Goal: Information Seeking & Learning: Learn about a topic

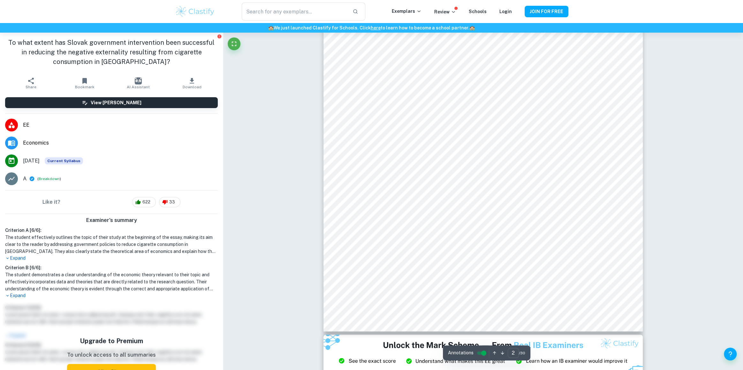
type input "1"
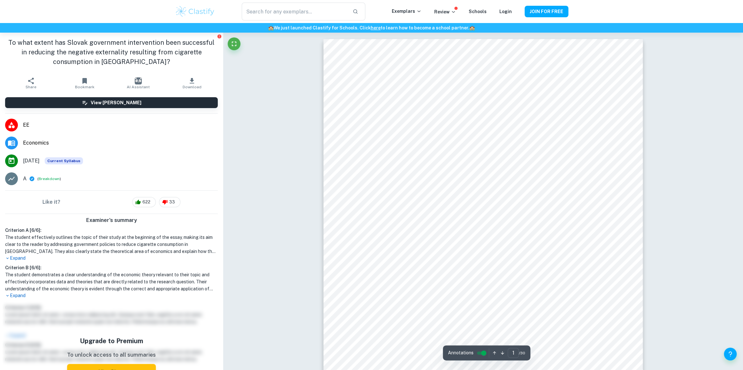
click at [481, 161] on input "controlled" at bounding box center [483, 353] width 23 height 8
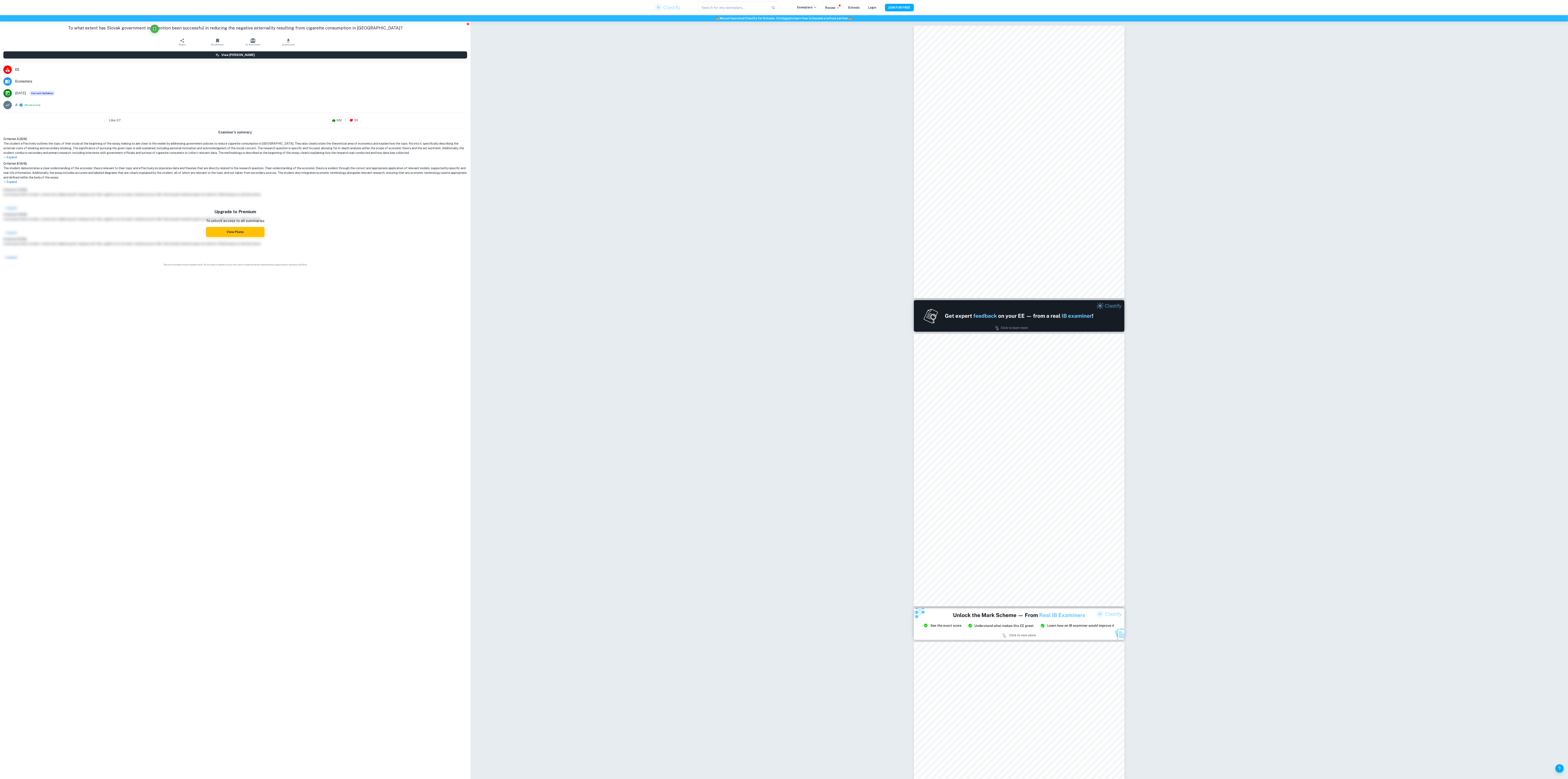
type input "1"
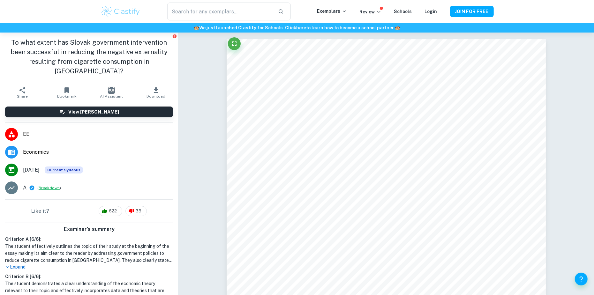
click at [43, 161] on button "Breakdown" at bounding box center [49, 188] width 21 height 6
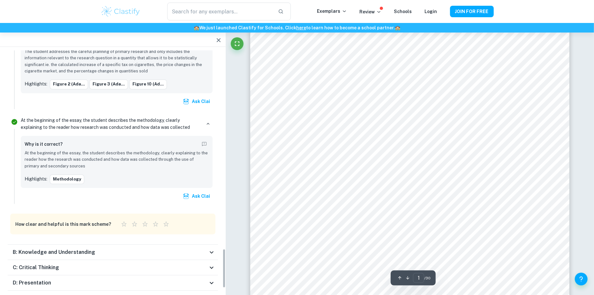
scroll to position [1208, 0]
click at [46, 161] on h6 "B: Knowledge and Understanding" at bounding box center [54, 253] width 82 height 8
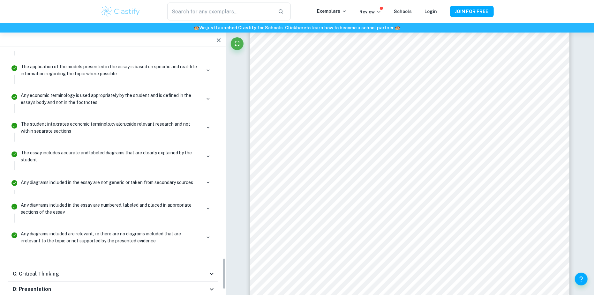
scroll to position [1607, 0]
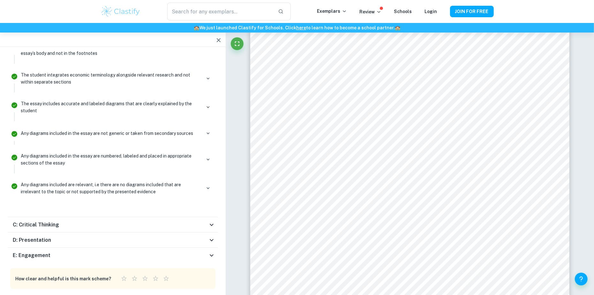
click at [44, 161] on div "C: Critical Thinking" at bounding box center [113, 224] width 210 height 15
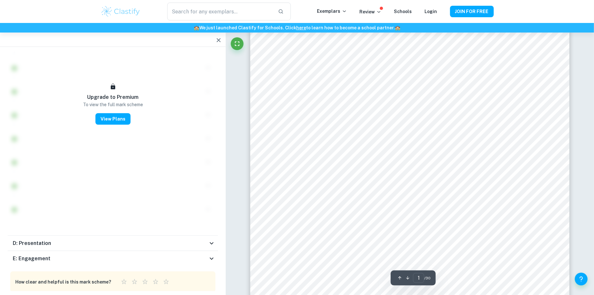
scroll to position [31, 0]
click at [40, 161] on h6 "D: Presentation" at bounding box center [32, 244] width 38 height 8
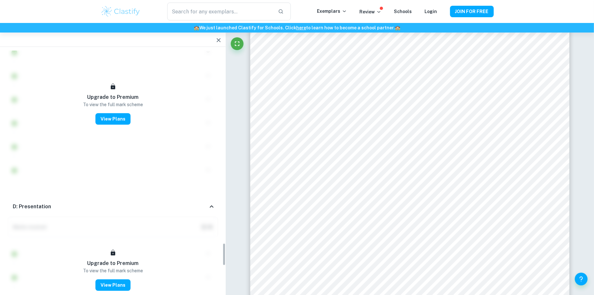
scroll to position [2017, 0]
click at [140, 161] on div "D: Presentation" at bounding box center [113, 208] width 210 height 20
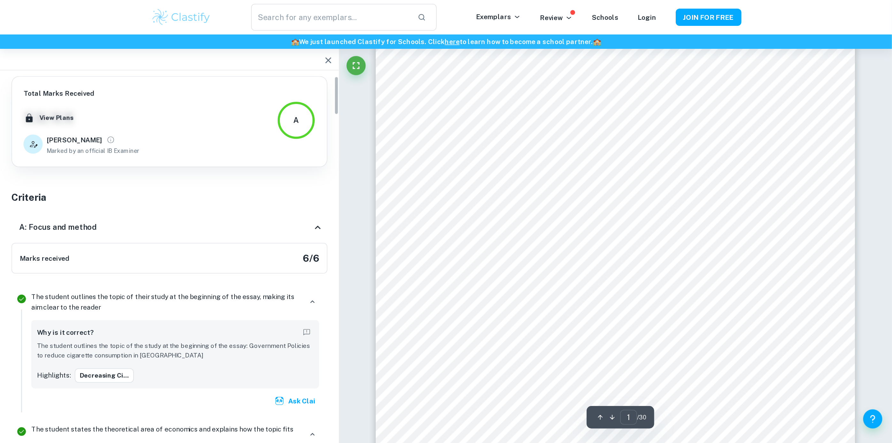
scroll to position [0, 0]
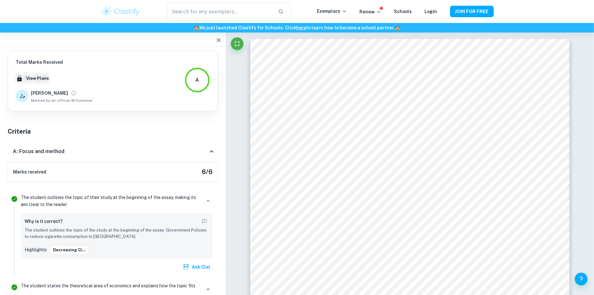
click at [104, 152] on div "A: Focus and method" at bounding box center [110, 152] width 195 height 8
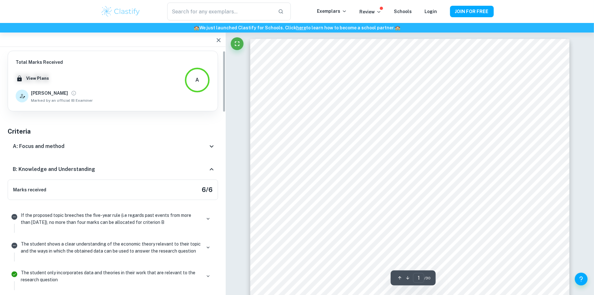
click at [218, 34] on button "button" at bounding box center [218, 40] width 13 height 13
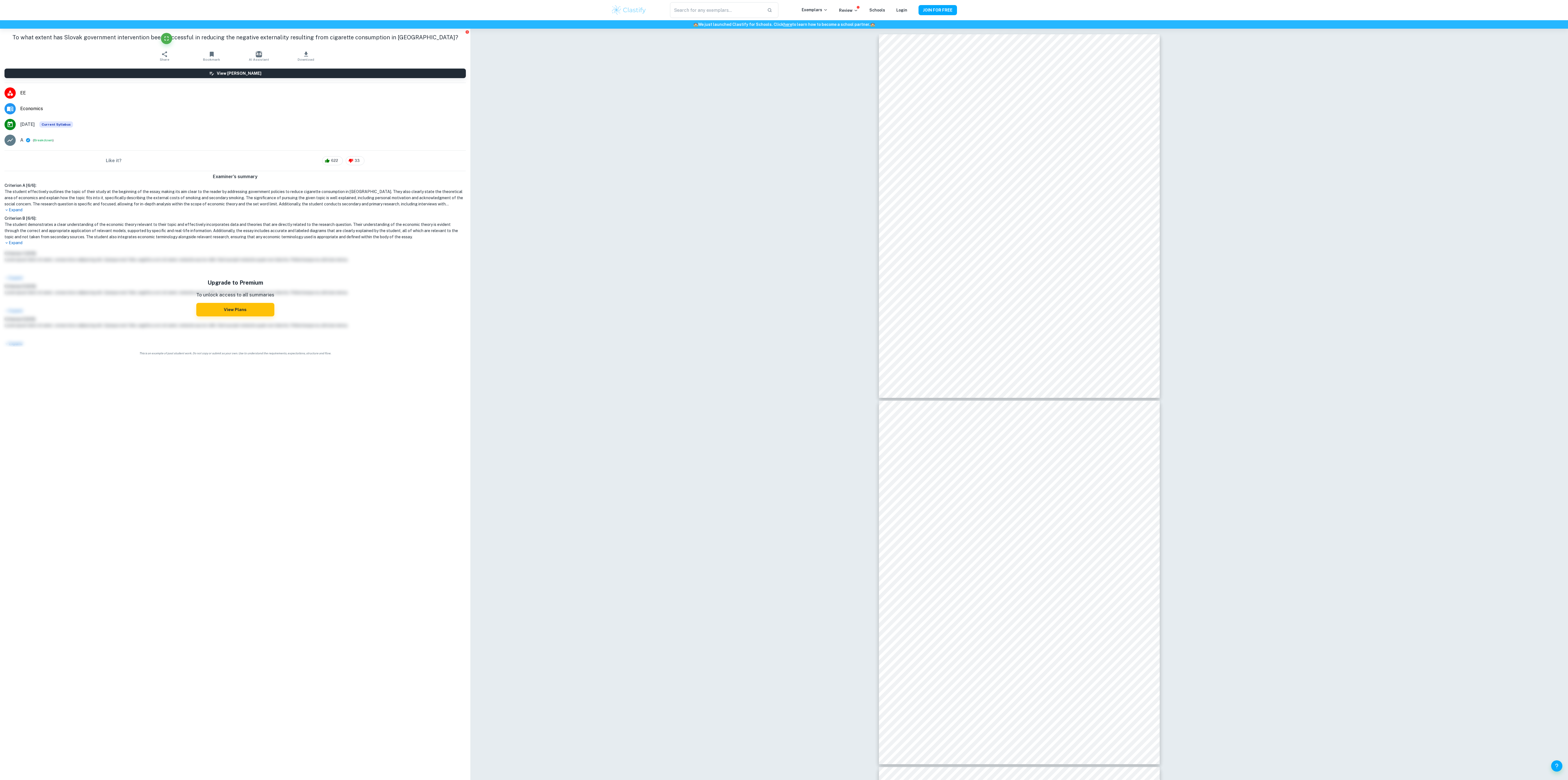
click at [35, 33] on h1 "To what extent has Slovak government intervention been successful in reducing t…" at bounding box center [235, 38] width 462 height 9
drag, startPoint x: 35, startPoint y: 33, endPoint x: 453, endPoint y: 33, distance: 418.0
click at [452, 32] on div "To what extent has Slovak government intervention been successful in reducing t…" at bounding box center [235, 39] width 470 height 19
copy aside "To what extent has Slovak government intervention been successful in reducing t…"
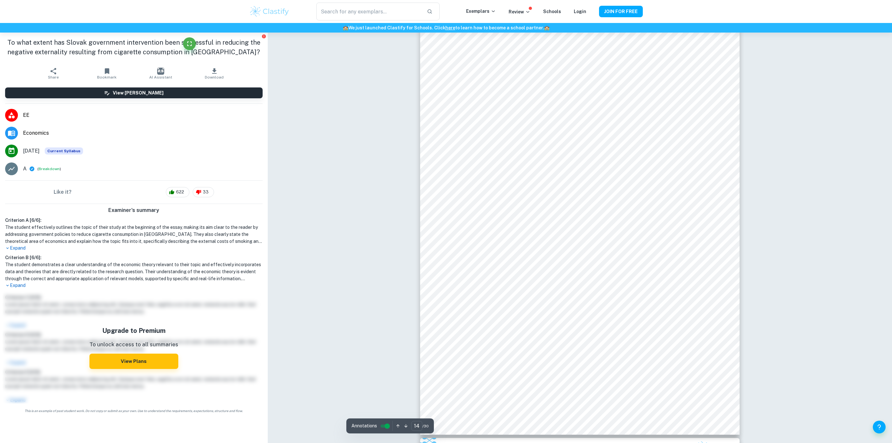
scroll to position [5570, 0]
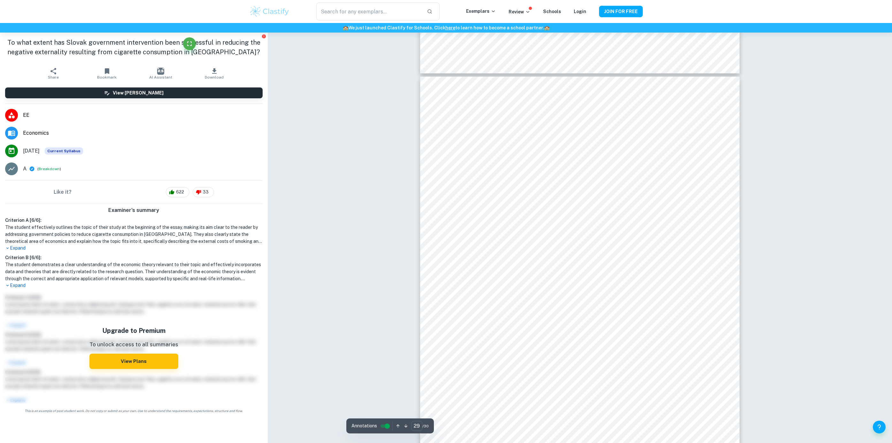
scroll to position [11978, 0]
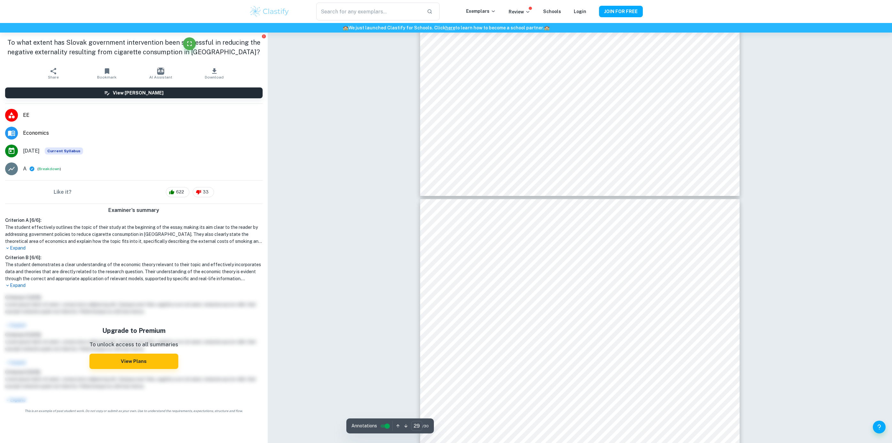
type input "30"
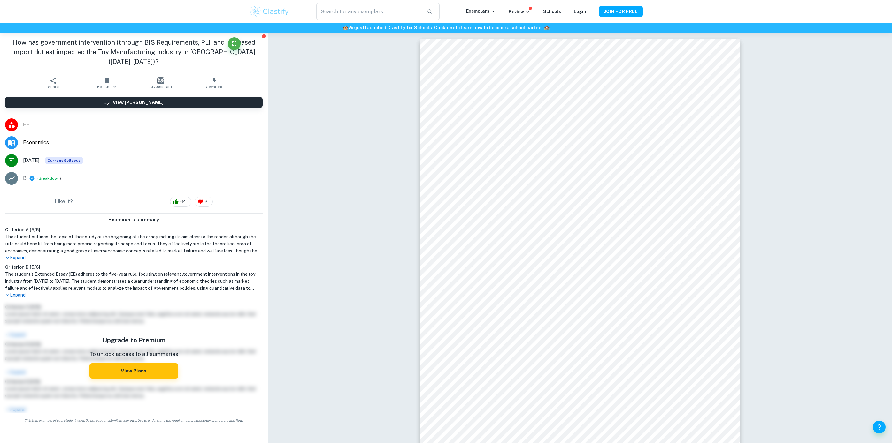
drag, startPoint x: 0, startPoint y: 0, endPoint x: 229, endPoint y: 84, distance: 244.2
click at [232, 92] on div "View Mark Scheme" at bounding box center [134, 102] width 268 height 21
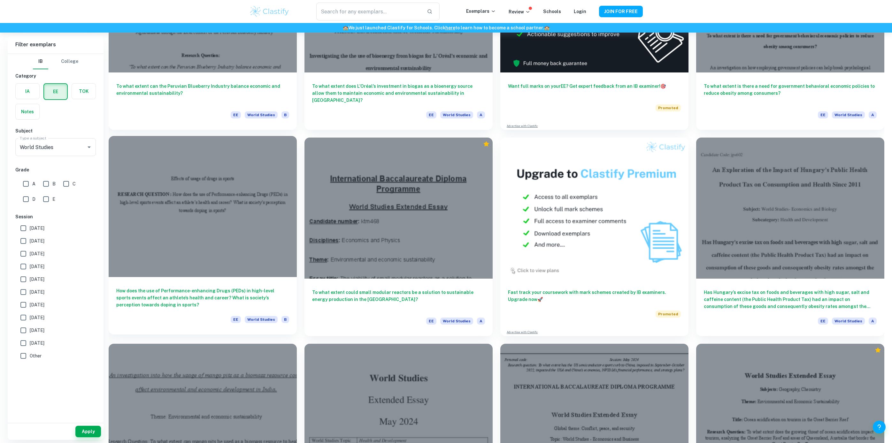
scroll to position [192, 0]
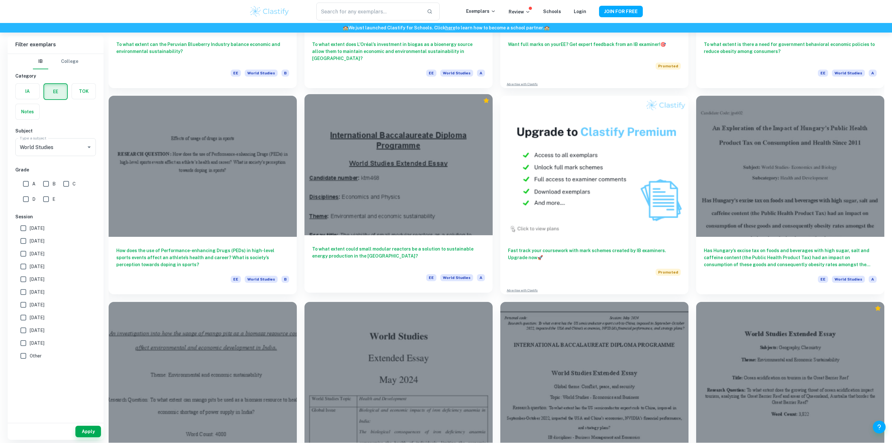
drag, startPoint x: 371, startPoint y: 253, endPoint x: 358, endPoint y: 246, distance: 14.6
click at [358, 246] on h6 "To what extent could small modular reactors be a solution to sustainable energy…" at bounding box center [398, 256] width 173 height 21
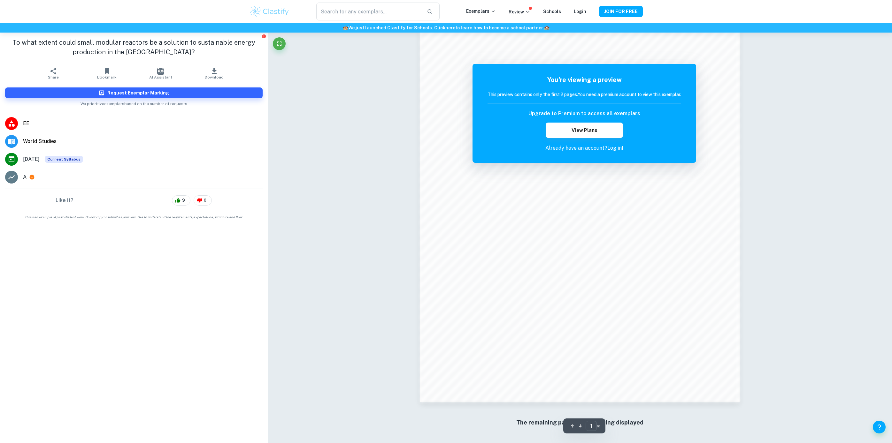
scroll to position [545, 0]
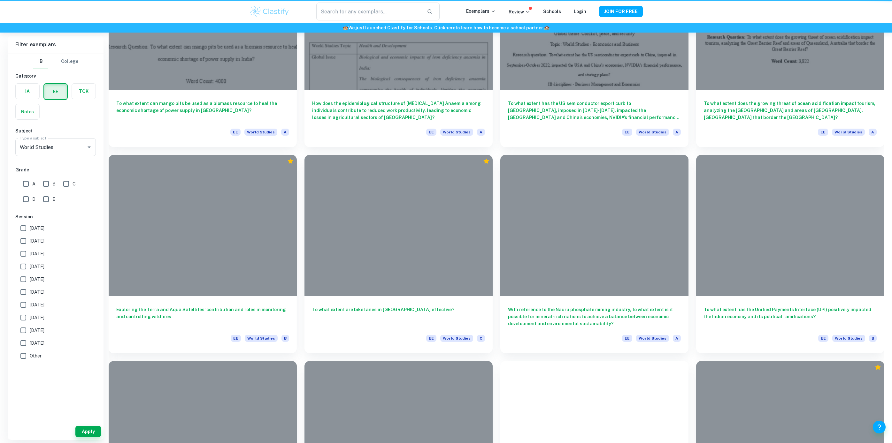
scroll to position [192, 0]
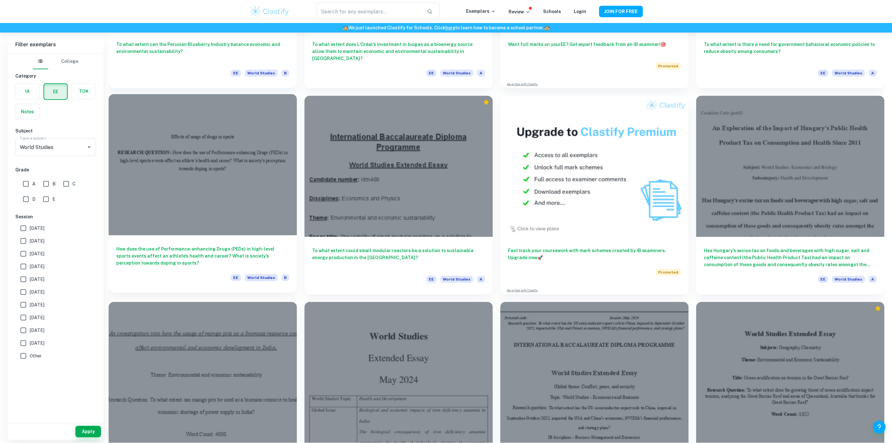
click at [236, 246] on h6 "How does the use of Performance-enhancing Drugs (PEDs) in high-level sports eve…" at bounding box center [202, 256] width 173 height 21
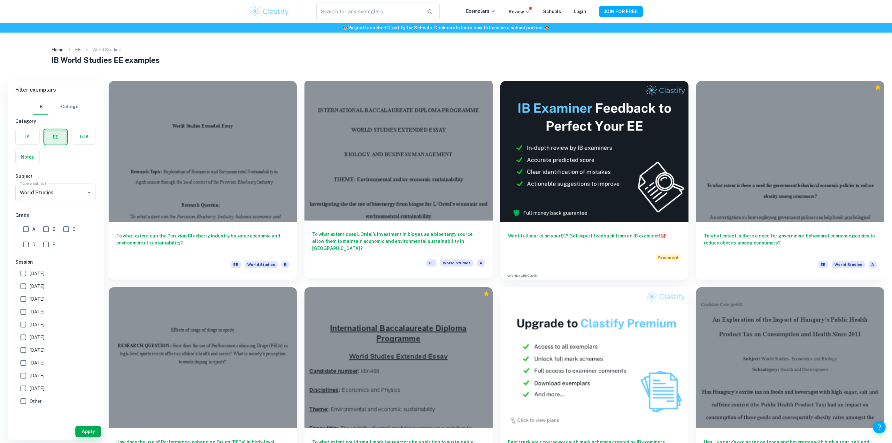
click at [399, 233] on h6 "To what extent does L’Oréal’s investment in biogas as a bioenergy source allow …" at bounding box center [398, 241] width 173 height 21
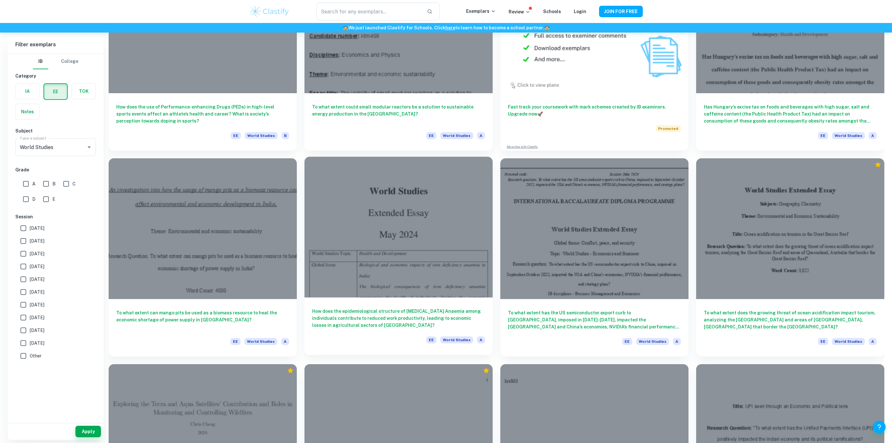
click at [418, 225] on div at bounding box center [398, 227] width 188 height 141
